Goal: Information Seeking & Learning: Learn about a topic

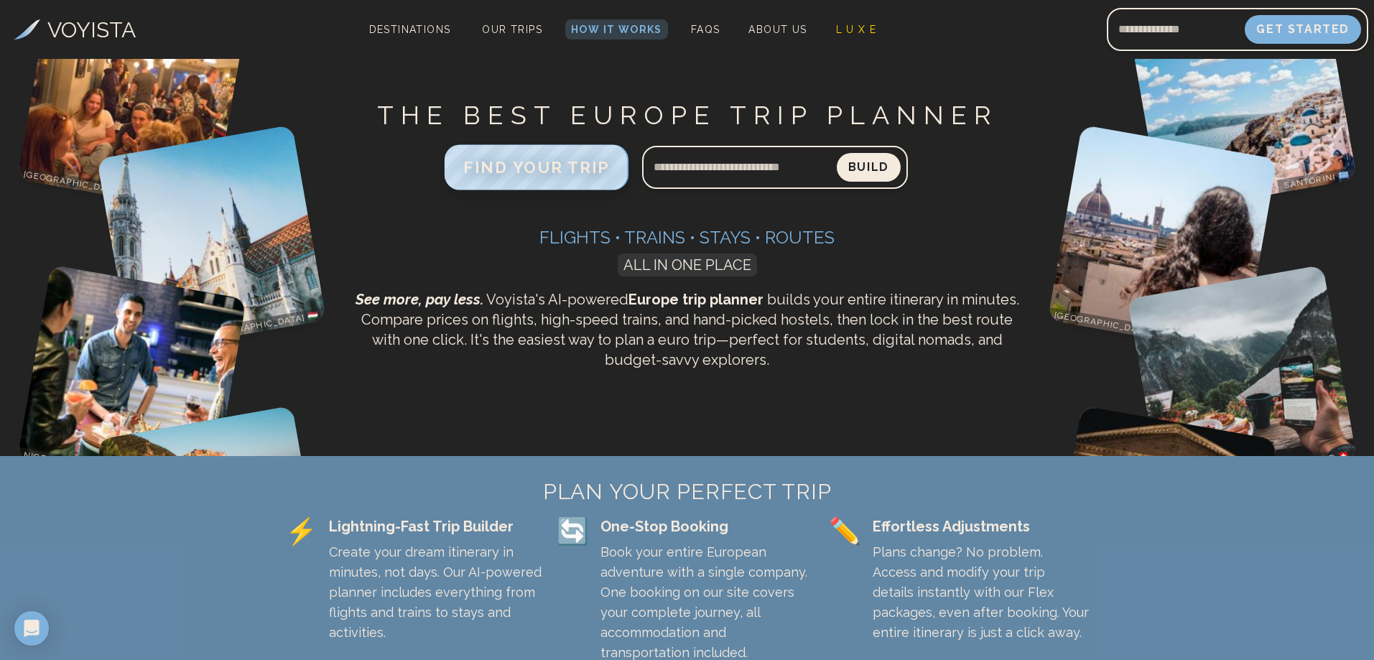
click at [553, 174] on span "FIND YOUR TRIP" at bounding box center [536, 167] width 147 height 19
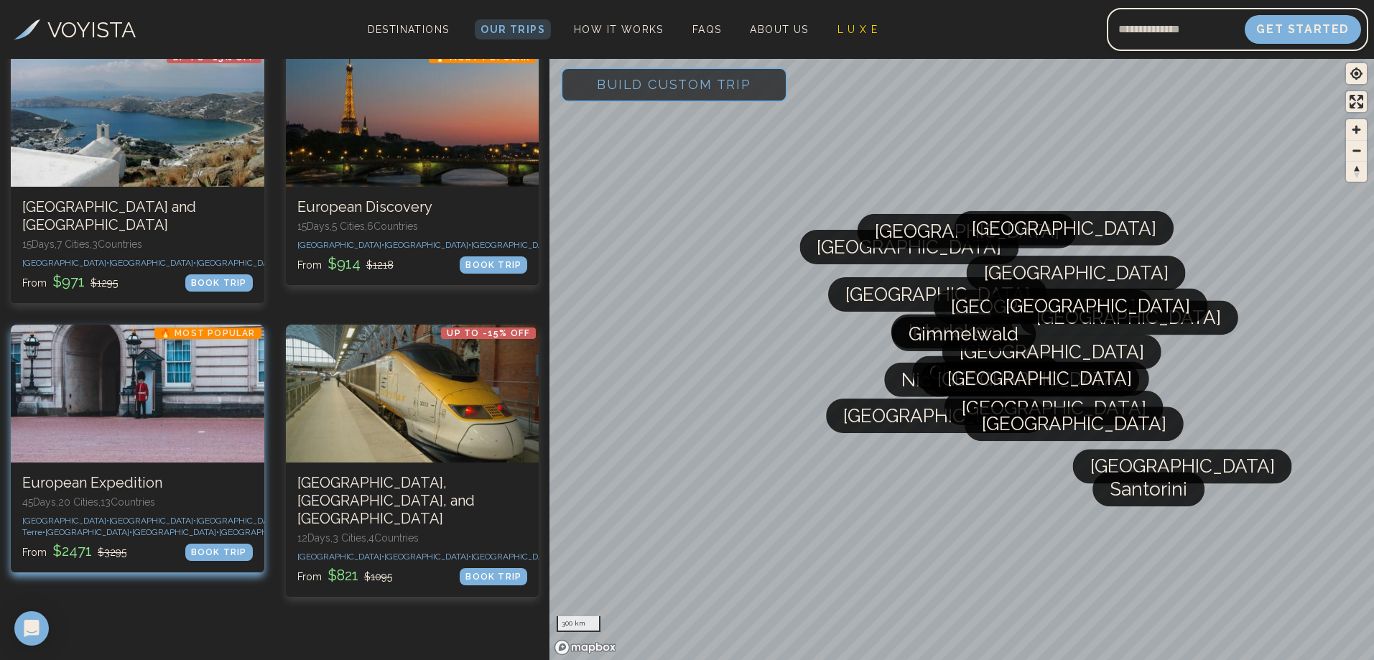
scroll to position [431, 0]
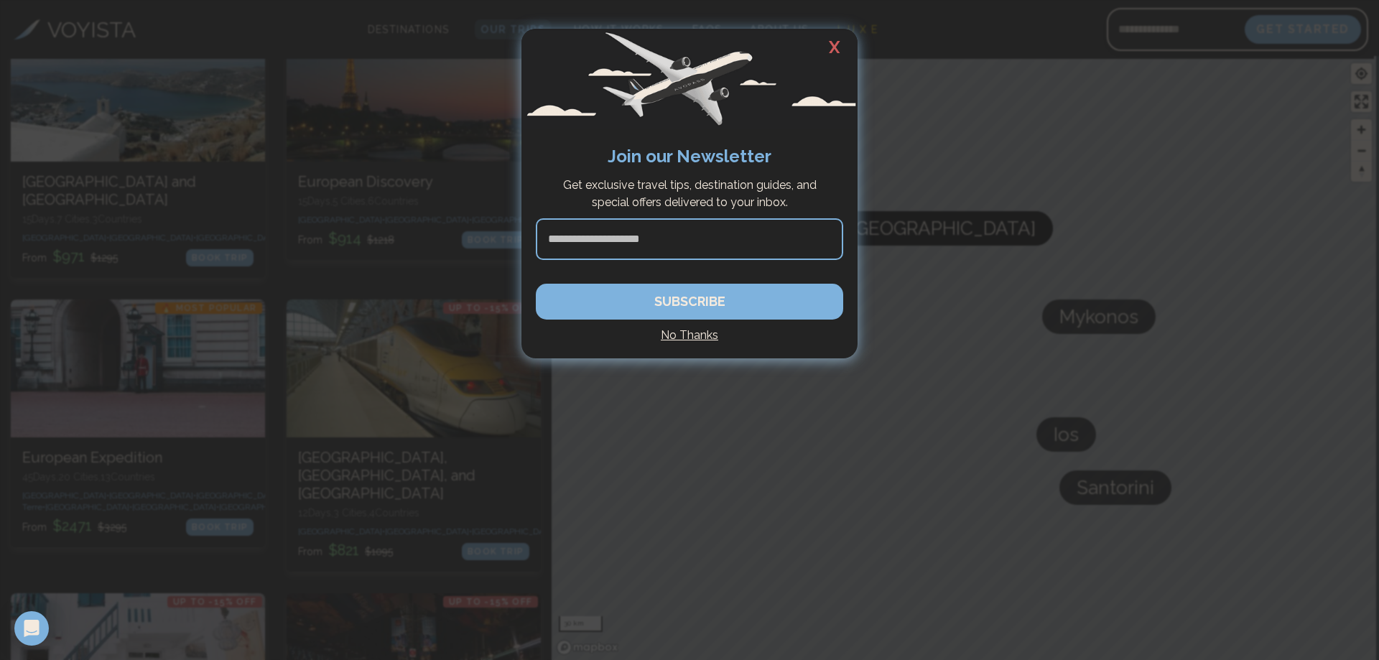
click at [835, 45] on h2 "X" at bounding box center [835, 47] width 46 height 37
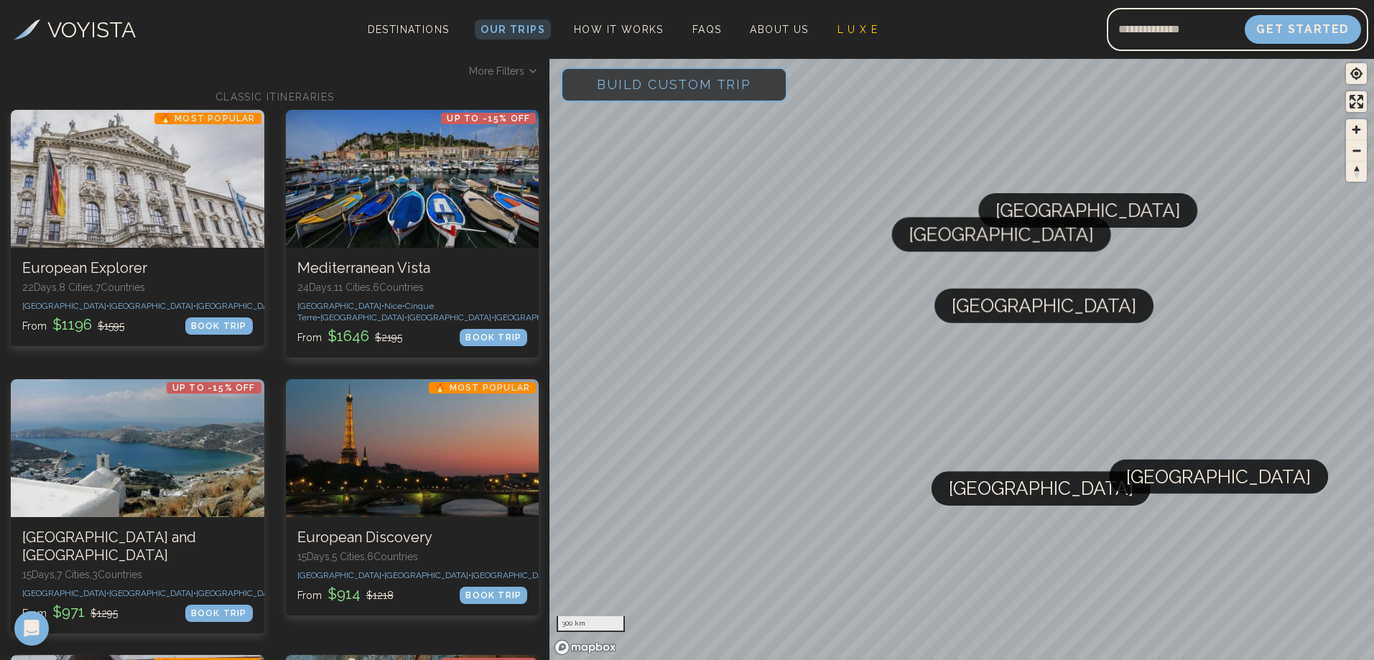
scroll to position [0, 0]
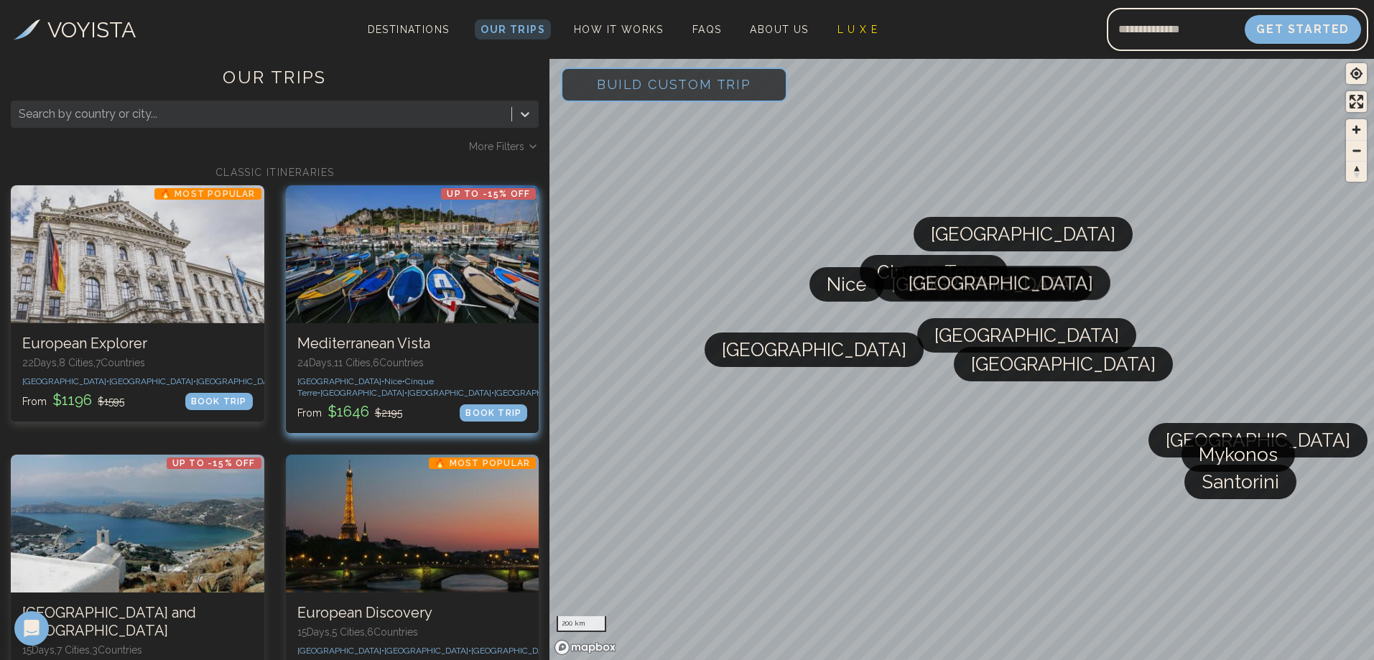
click at [500, 388] on span "[GEOGRAPHIC_DATA] •" at bounding box center [537, 393] width 87 height 10
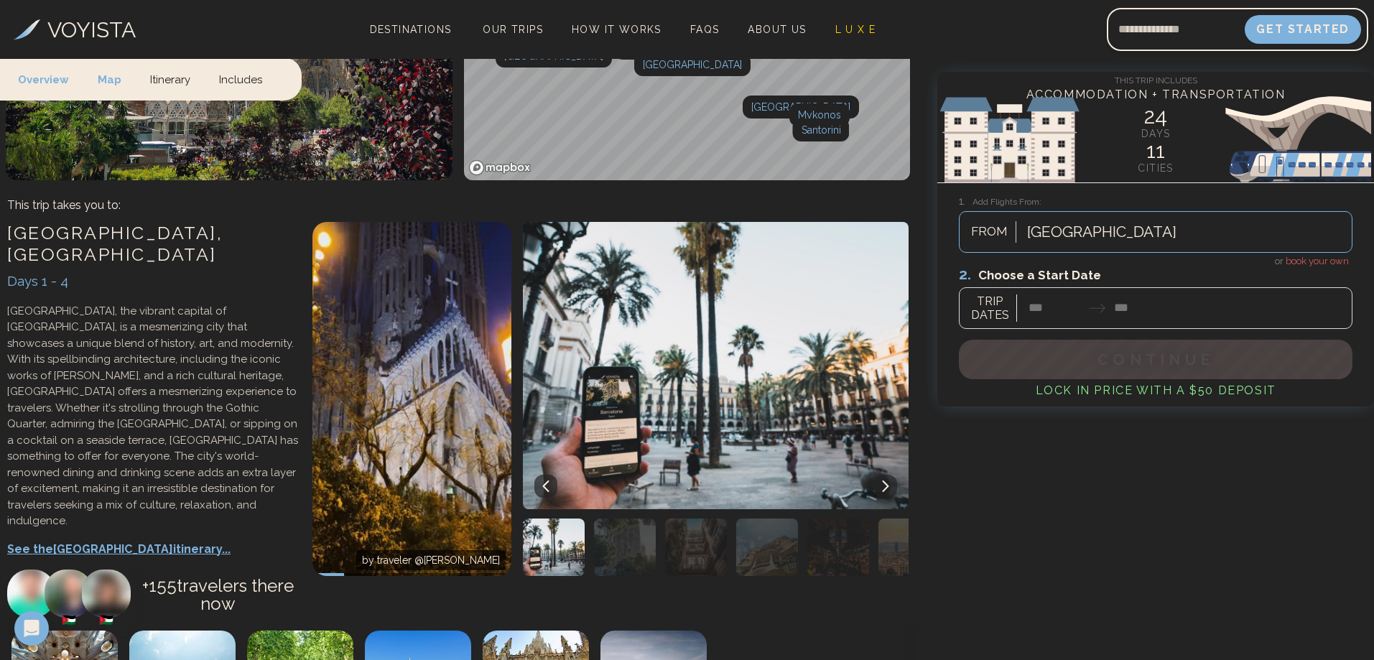
scroll to position [359, 0]
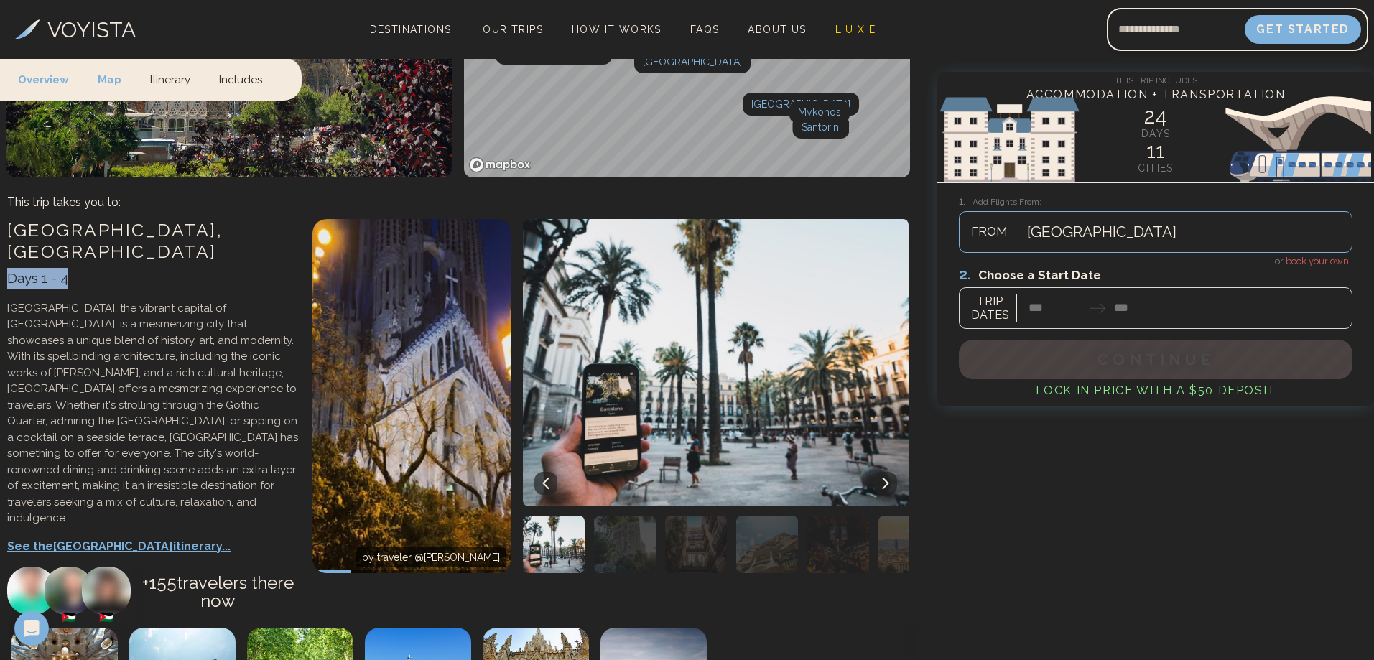
drag, startPoint x: 6, startPoint y: 231, endPoint x: 129, endPoint y: 236, distance: 122.2
click at [120, 236] on div "[GEOGRAPHIC_DATA] , [GEOGRAPHIC_DATA] Days 1 - 4 [GEOGRAPHIC_DATA], the vibrant…" at bounding box center [152, 416] width 305 height 409
click at [173, 268] on div "Days 1 - 4" at bounding box center [152, 278] width 291 height 21
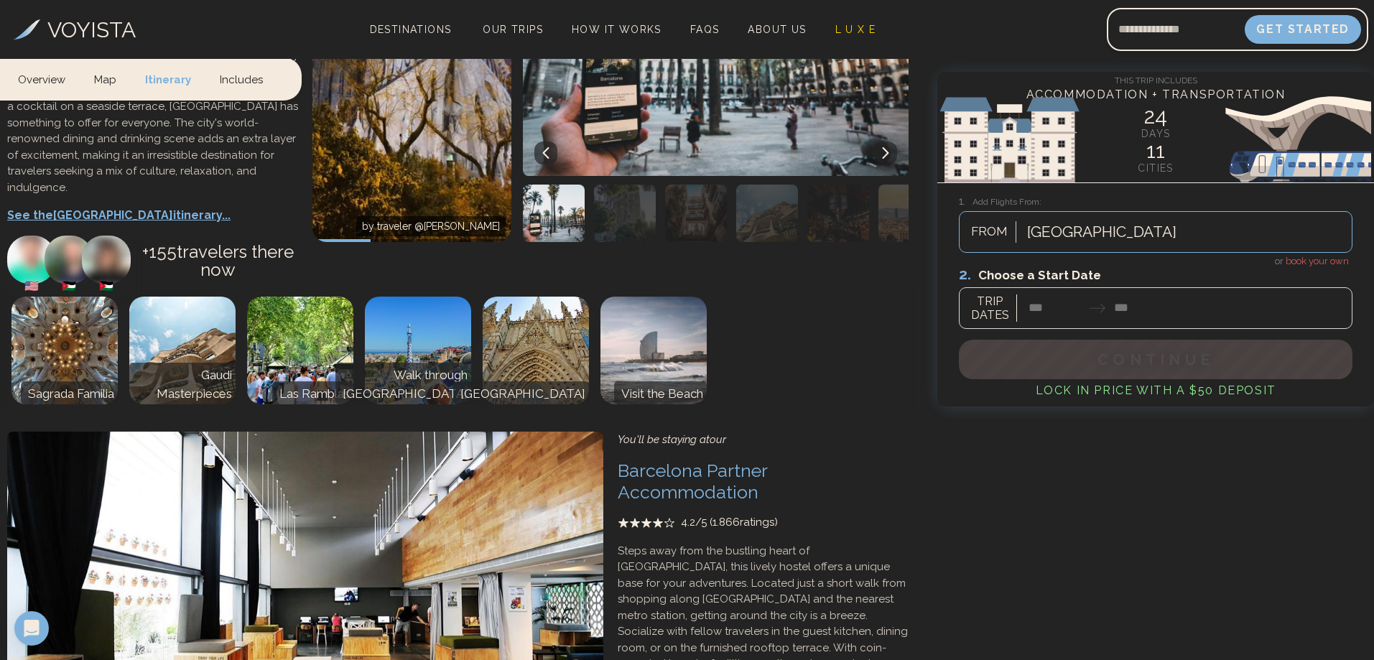
scroll to position [789, 0]
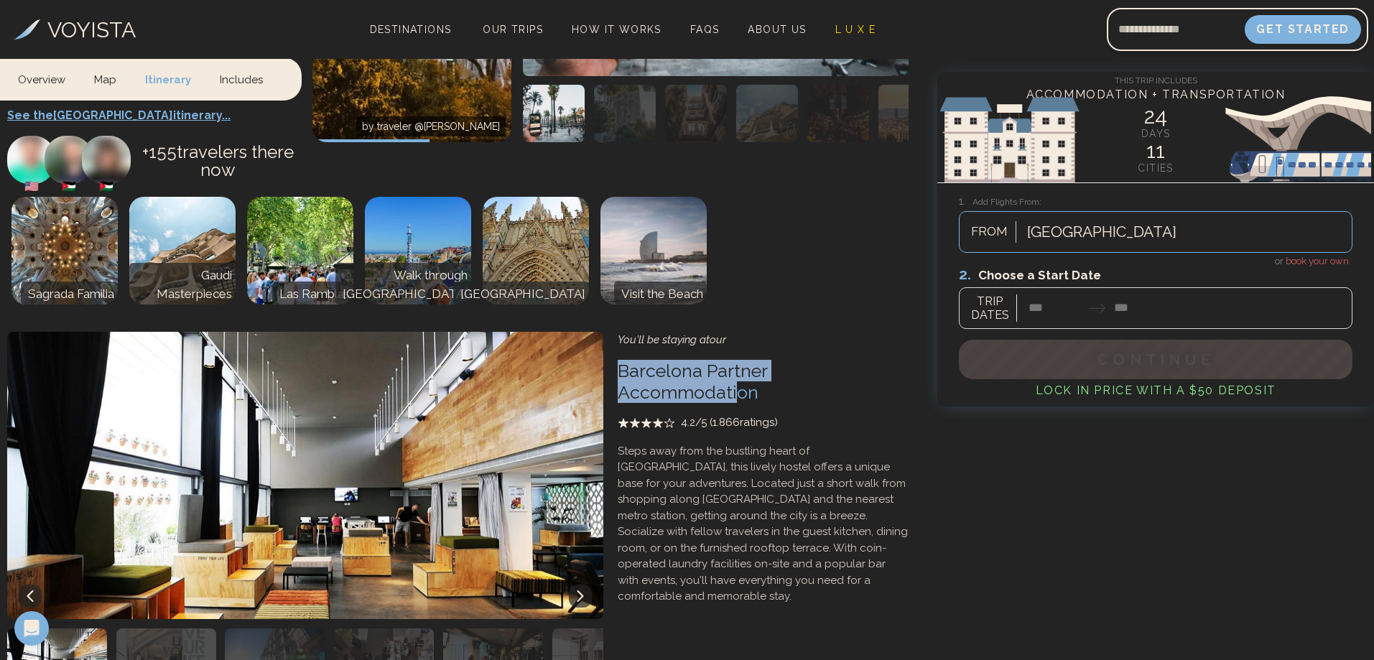
drag, startPoint x: 611, startPoint y: 320, endPoint x: 887, endPoint y: 333, distance: 276.9
click at [887, 333] on div "You'll be staying at our Barcelona Partner Accommodation 4.2 /5 ( 1.866 ratings…" at bounding box center [763, 509] width 305 height 368
click at [881, 339] on div "You'll be staying at our Barcelona Partner Accommodation 4.2 /5 ( 1.866 ratings…" at bounding box center [763, 468] width 291 height 273
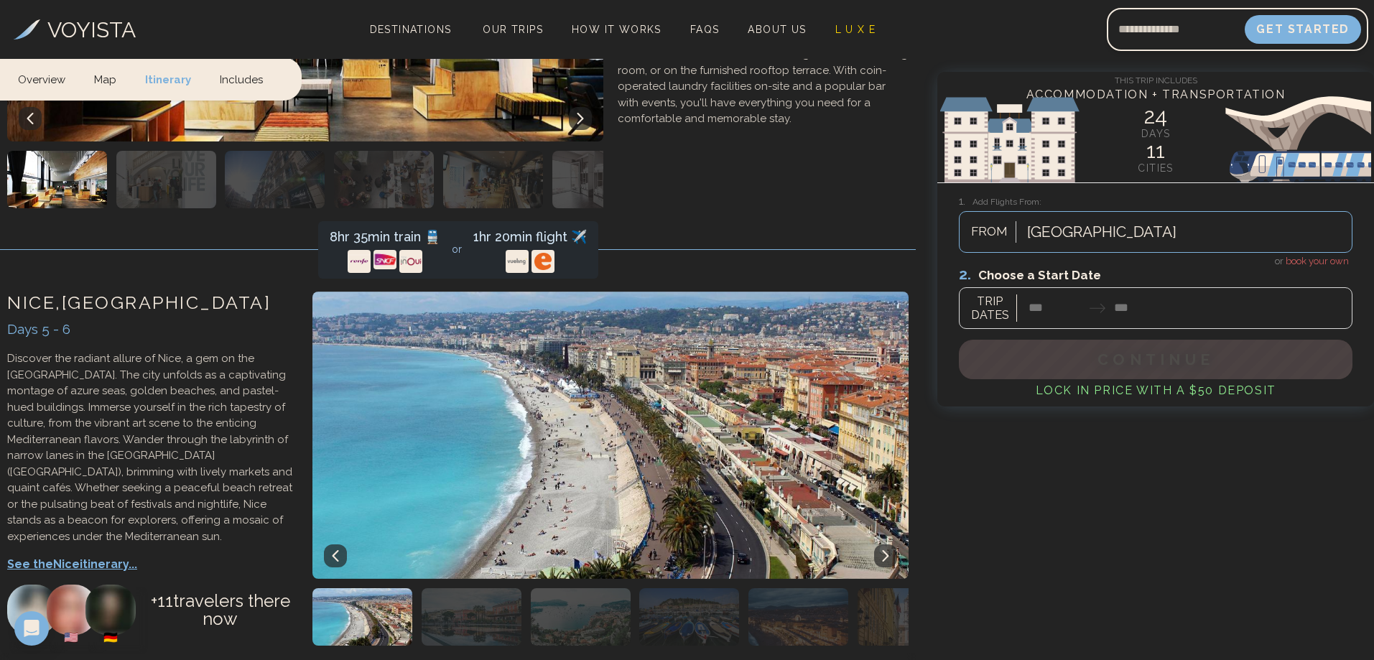
scroll to position [1292, 0]
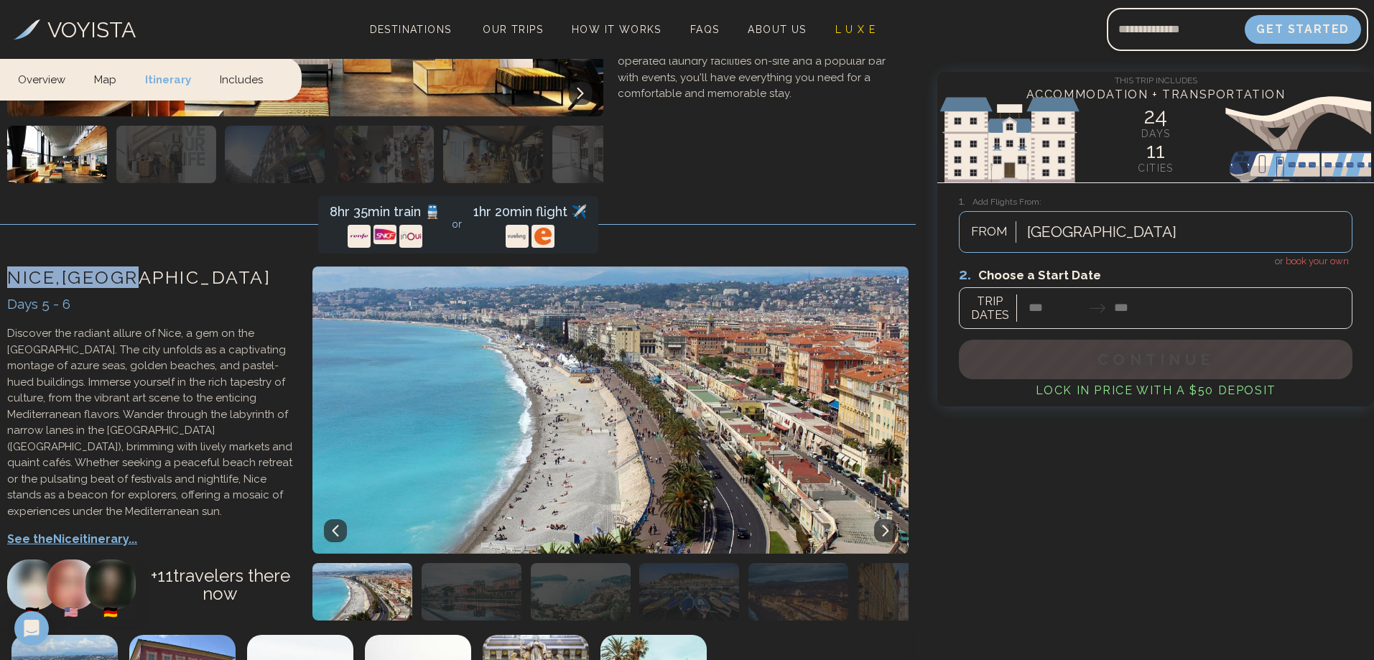
drag, startPoint x: 14, startPoint y: 218, endPoint x: 182, endPoint y: 262, distance: 173.2
click at [180, 259] on div "[GEOGRAPHIC_DATA] , [GEOGRAPHIC_DATA] Days 5 - 6 Discover the radiant allure of…" at bounding box center [152, 443] width 305 height 368
click at [185, 294] on div "Days 5 - 6" at bounding box center [152, 304] width 291 height 21
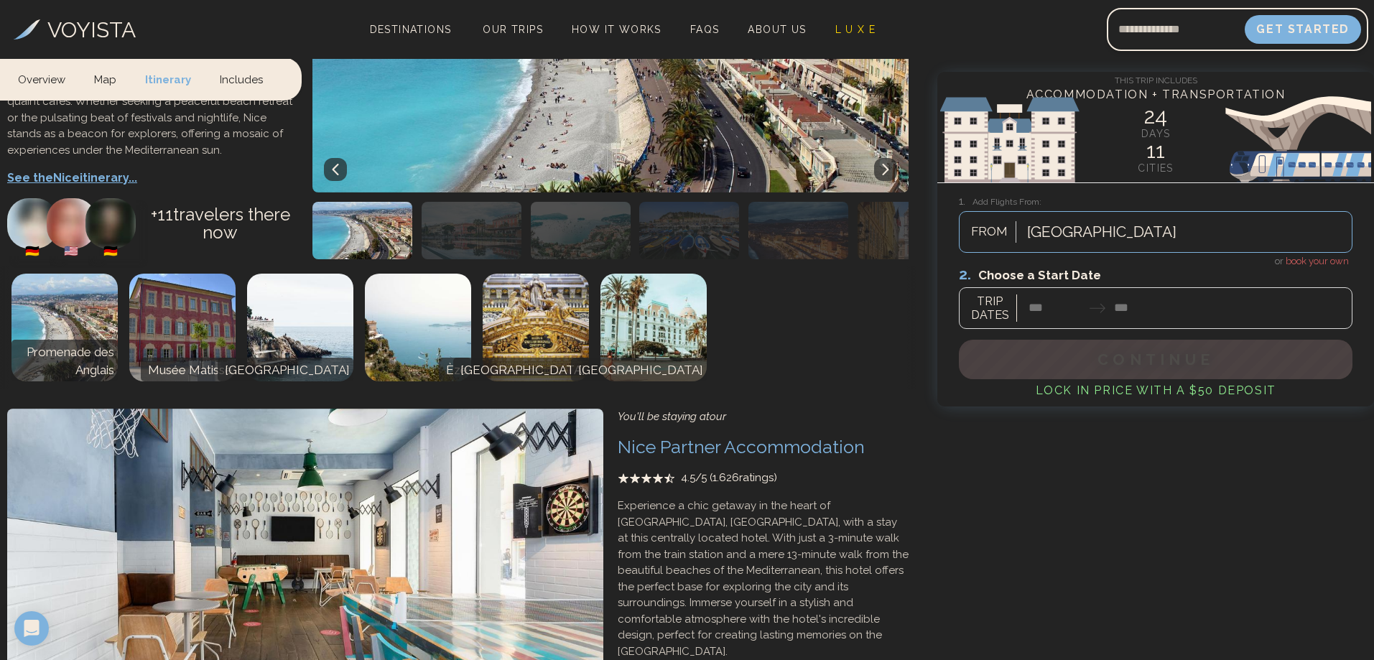
scroll to position [1723, 0]
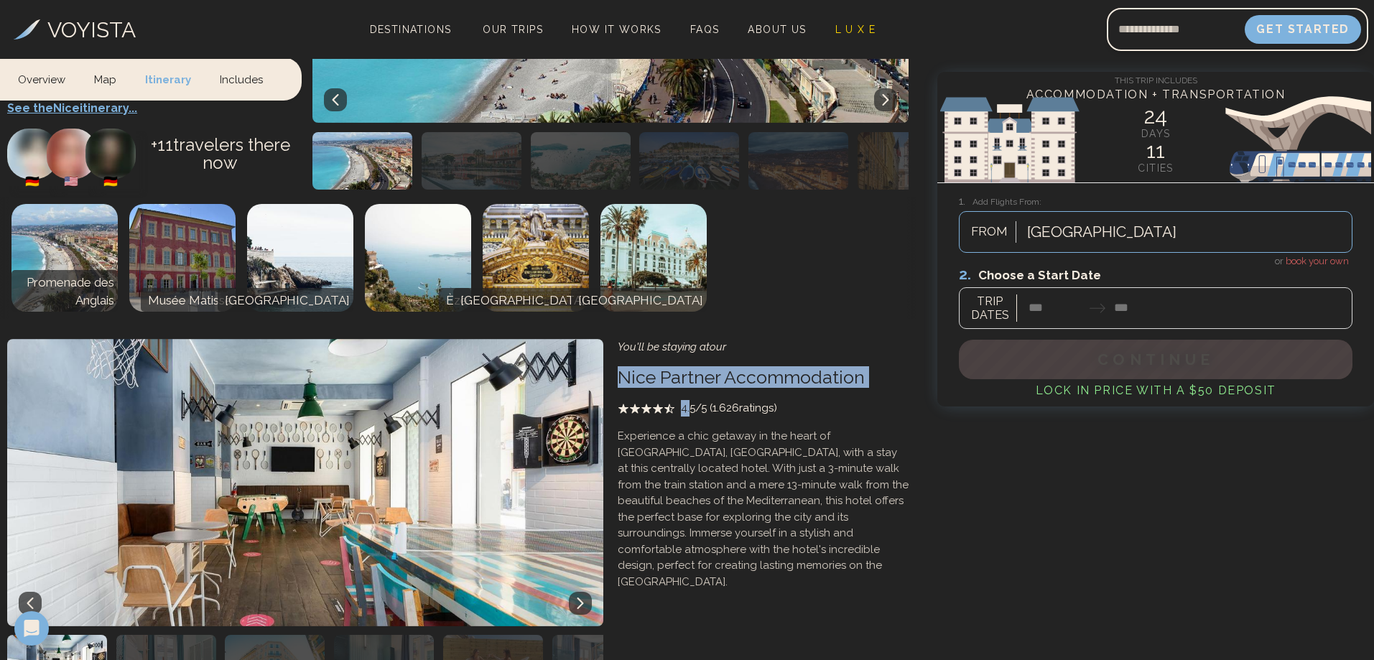
drag, startPoint x: 691, startPoint y: 359, endPoint x: 692, endPoint y: 526, distance: 166.6
click at [715, 396] on div "You'll be staying at our Nice Partner Accommodation 4.5 /5 ( 1.626 ratings) Exp…" at bounding box center [763, 464] width 291 height 251
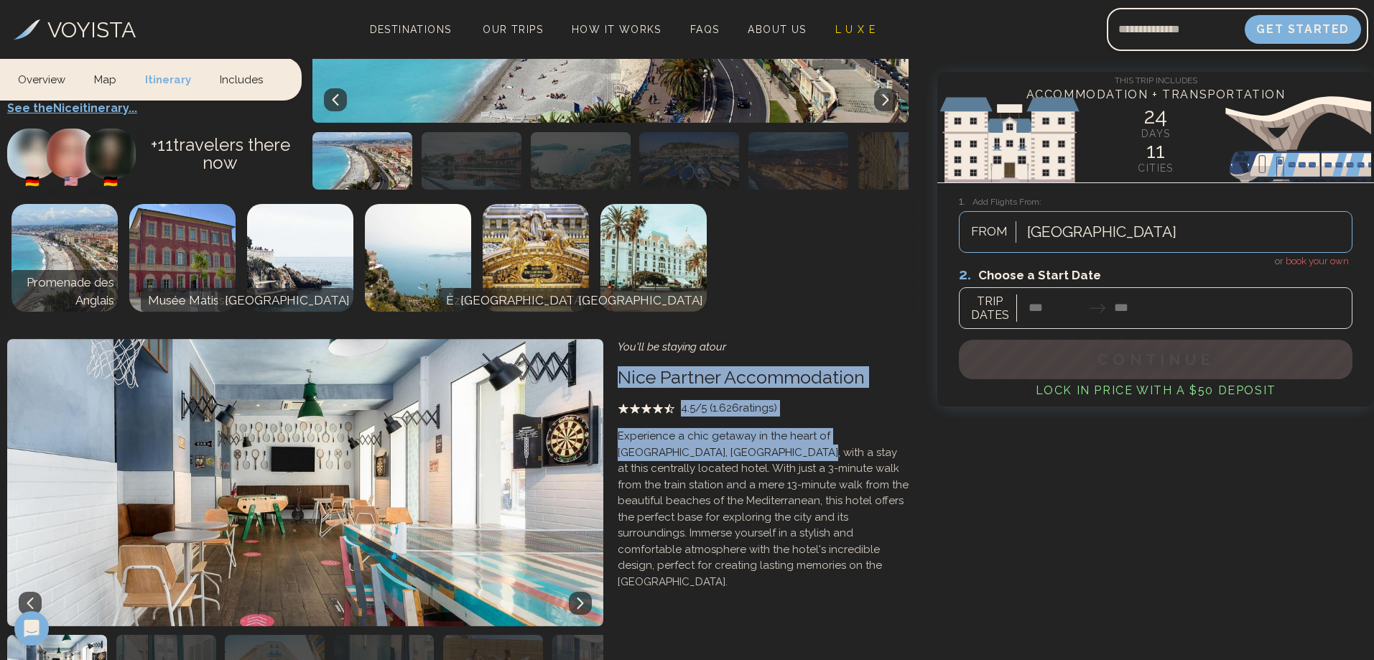
scroll to position [2226, 0]
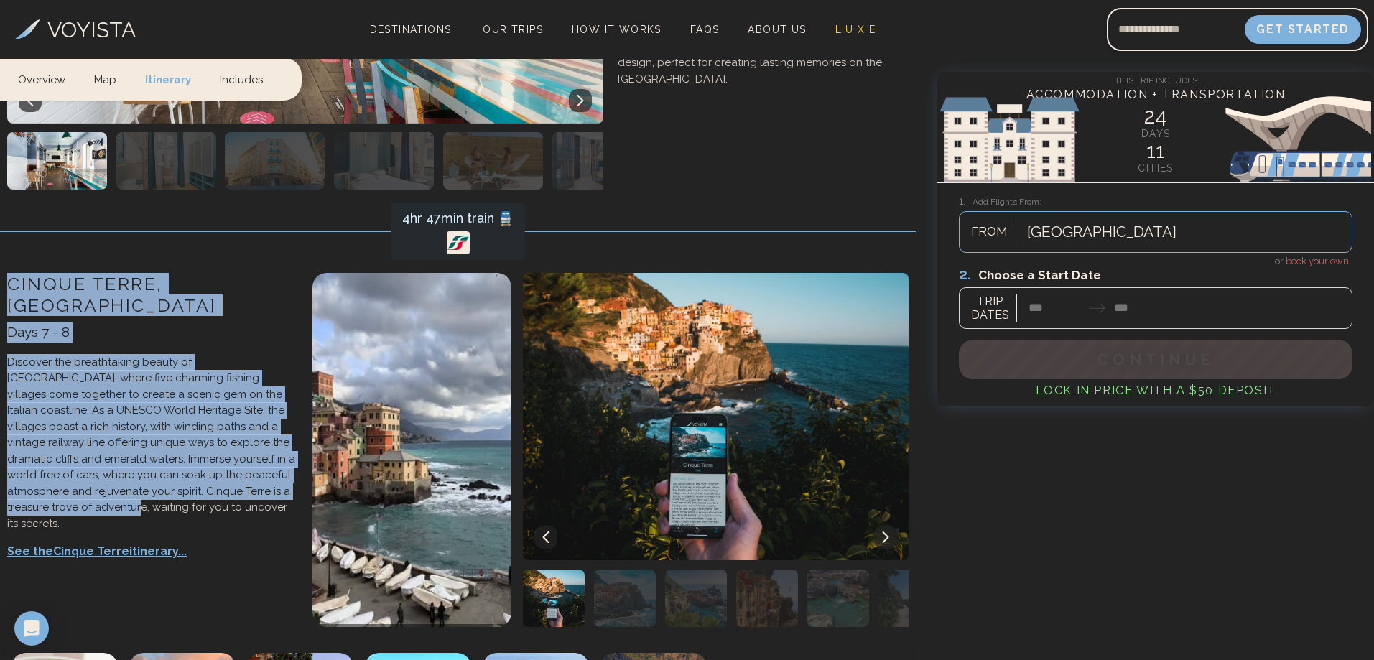
drag, startPoint x: 7, startPoint y: 221, endPoint x: 200, endPoint y: 427, distance: 281.5
click at [204, 422] on div "[GEOGRAPHIC_DATA] , [GEOGRAPHIC_DATA] Days 7 - 8 Discover the breathtaking beau…" at bounding box center [152, 456] width 305 height 380
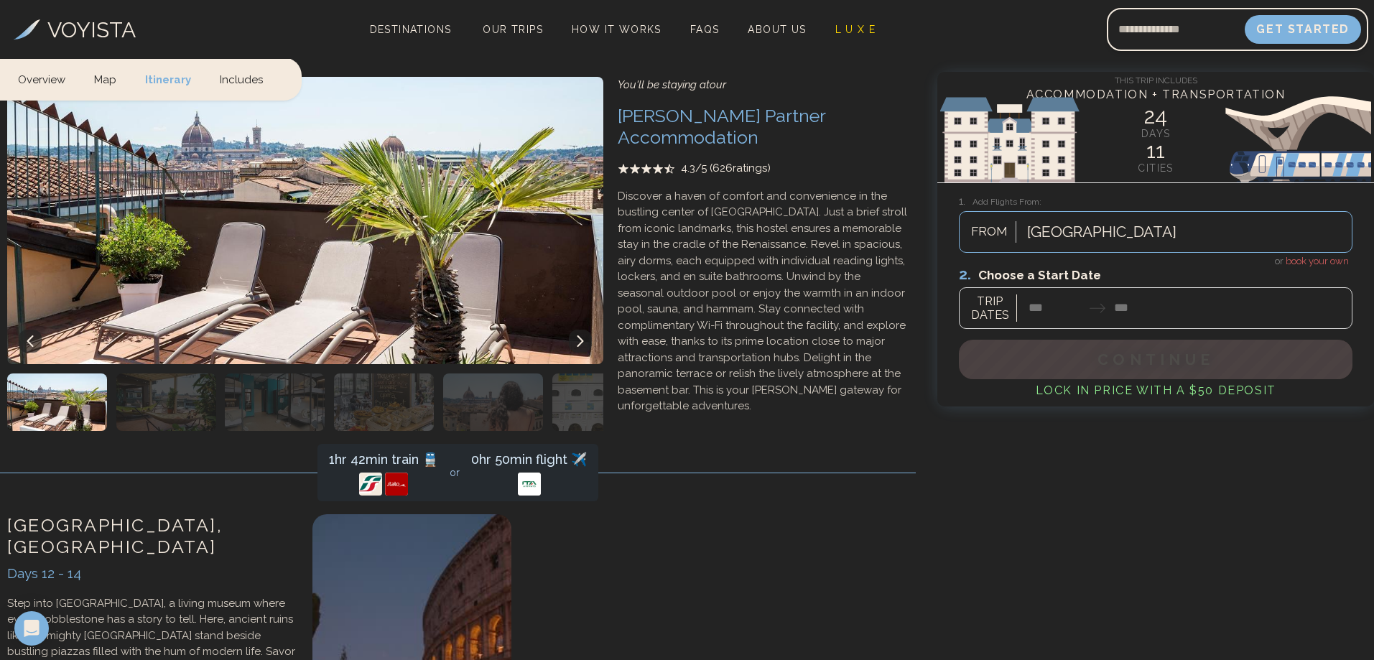
scroll to position [5027, 0]
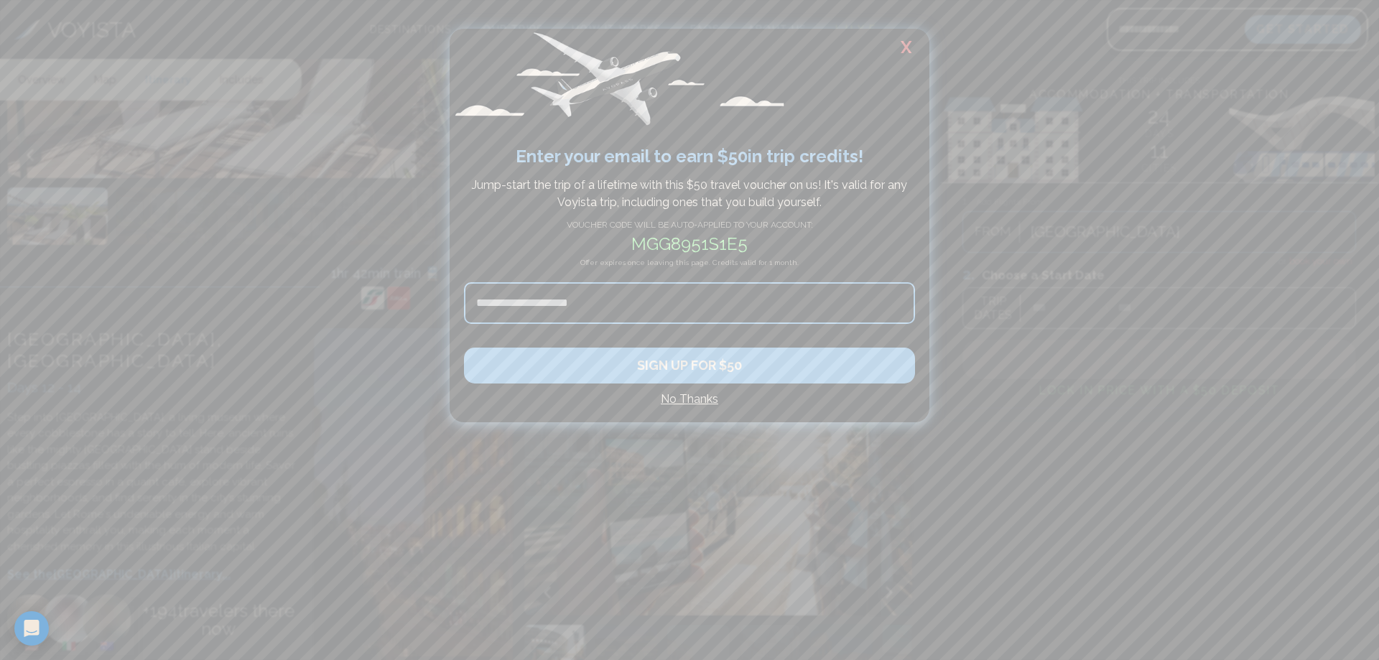
click at [904, 54] on h2 "X" at bounding box center [906, 47] width 46 height 37
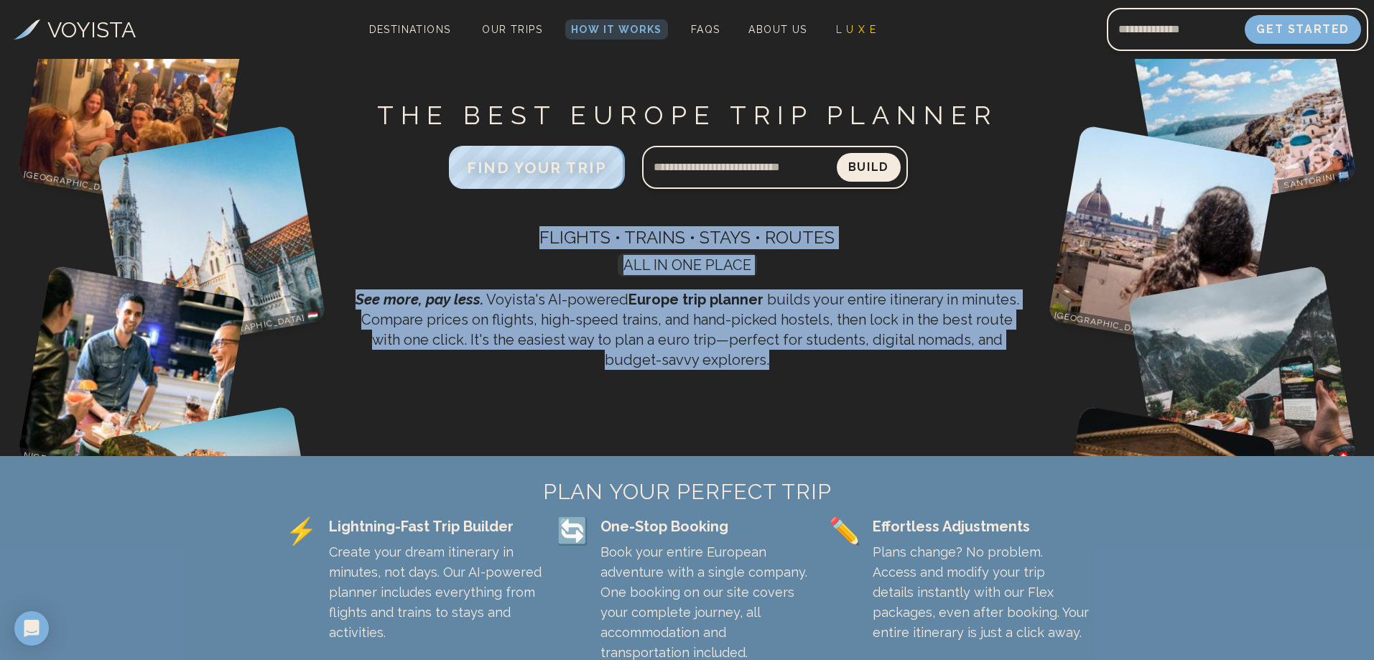
drag, startPoint x: 937, startPoint y: 424, endPoint x: 934, endPoint y: 328, distance: 96.3
click at [916, 449] on div "THE BEST EUROPE TRIP PLANNER FIND YOUR TRIP Build Flights • Trains • Stays • Ro…" at bounding box center [686, 257] width 687 height 397
